Goal: Information Seeking & Learning: Learn about a topic

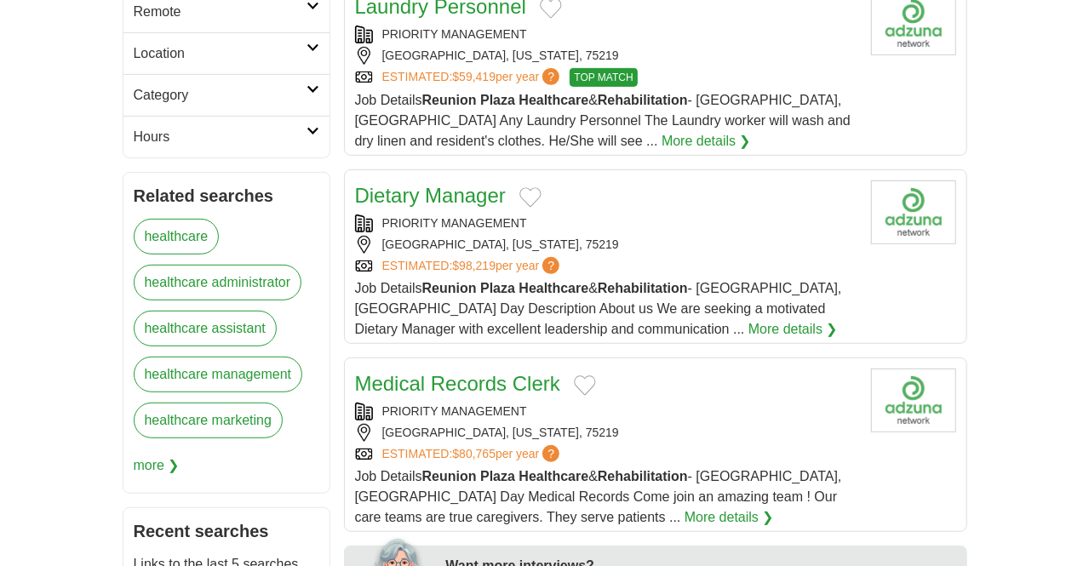
scroll to position [255, 0]
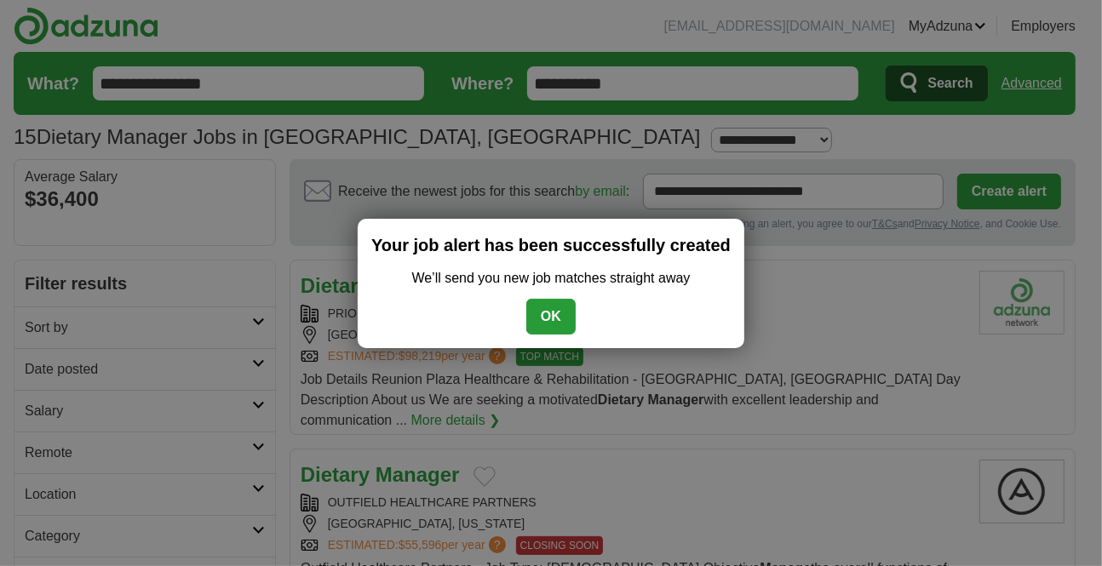
click at [553, 315] on button "OK" at bounding box center [550, 317] width 49 height 36
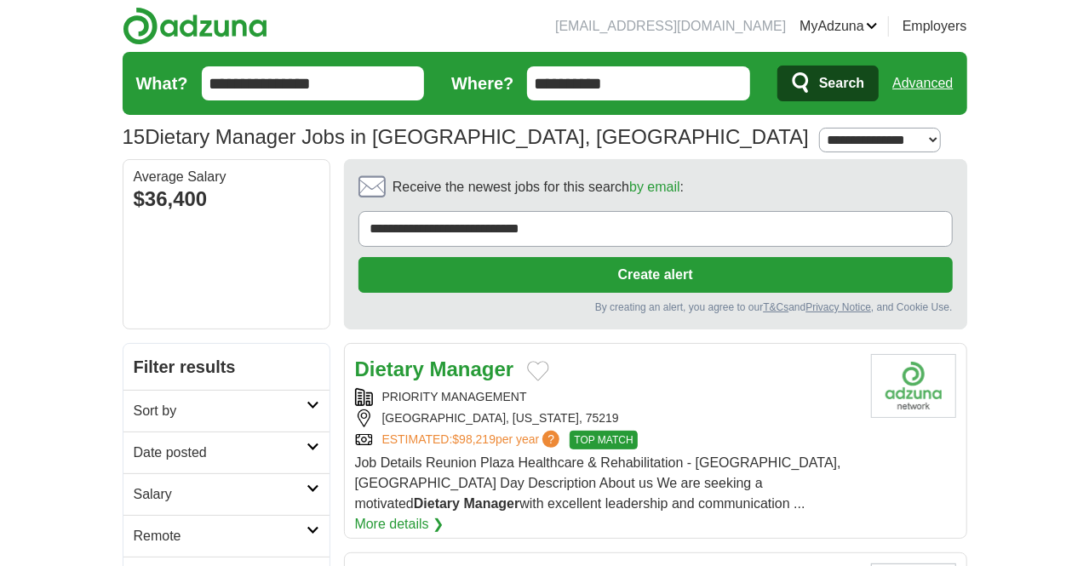
click at [430, 358] on strong "Manager" at bounding box center [472, 369] width 84 height 23
click at [572, 431] on span "TOP MATCH" at bounding box center [603, 440] width 67 height 19
click at [956, 354] on img at bounding box center [913, 386] width 85 height 64
